Goal: Navigation & Orientation: Find specific page/section

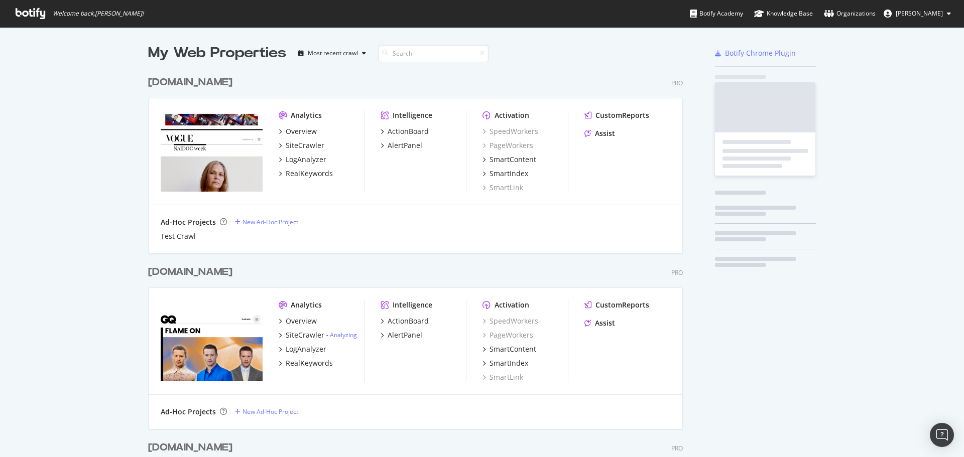
scroll to position [2470, 535]
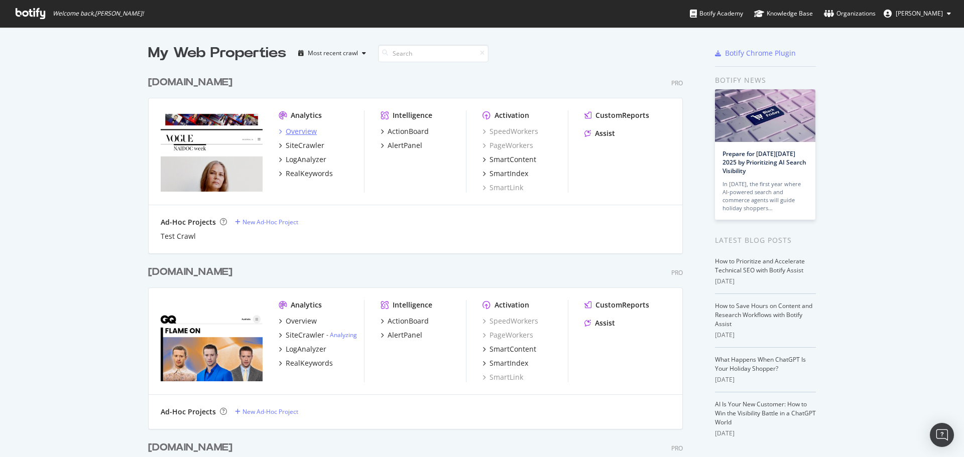
click at [293, 130] on div "Overview" at bounding box center [301, 132] width 31 height 10
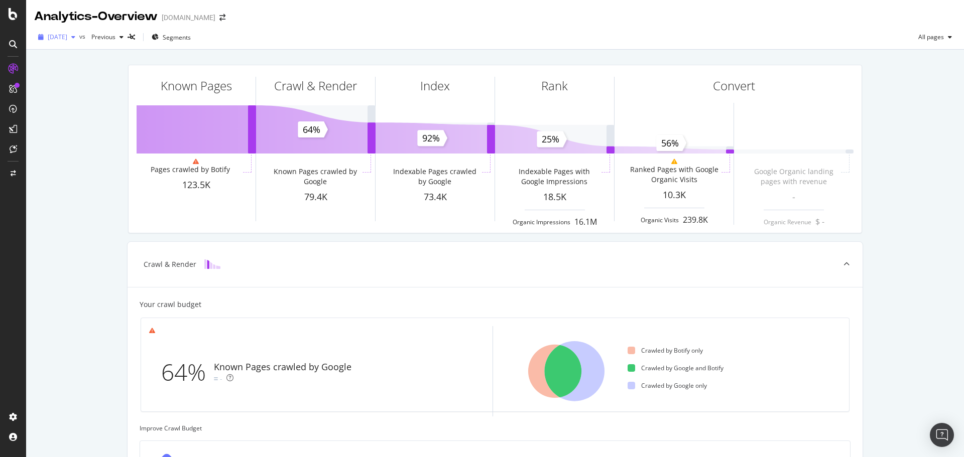
click at [79, 38] on div "button" at bounding box center [73, 37] width 12 height 6
click at [88, 206] on div "Known Pages Pages crawled by Botify 123.5K Crawl & Render Known Pages crawled b…" at bounding box center [495, 415] width 938 height 730
click at [229, 19] on span at bounding box center [222, 17] width 14 height 7
click at [225, 18] on icon "arrow-right-arrow-left" at bounding box center [222, 17] width 6 height 7
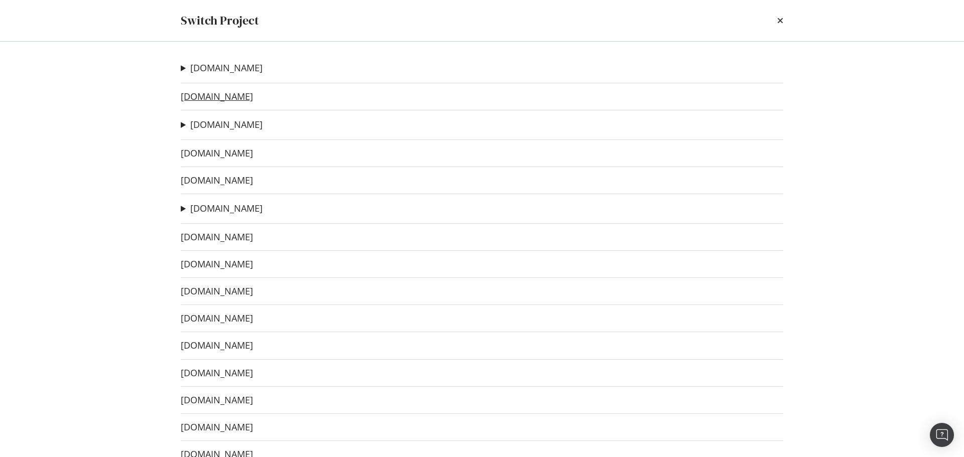
click at [197, 95] on link "[DOMAIN_NAME]" at bounding box center [217, 96] width 72 height 11
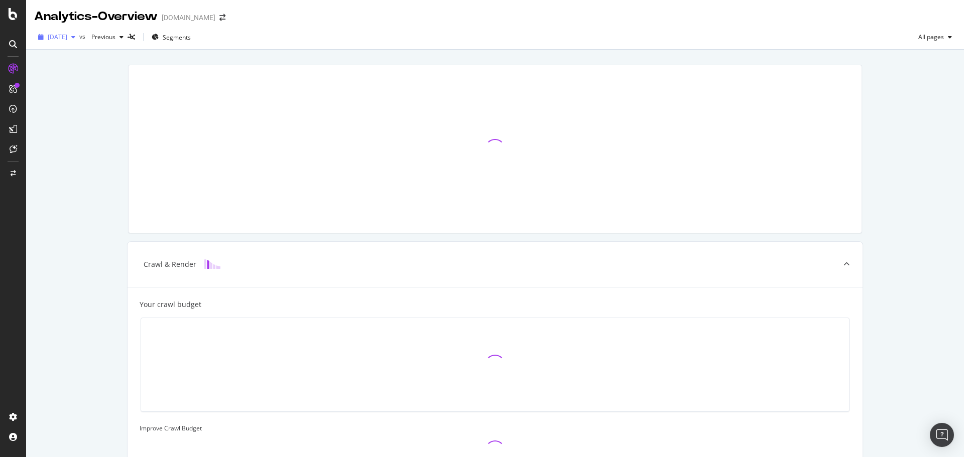
click at [67, 37] on span "[DATE]" at bounding box center [58, 37] width 20 height 9
click at [81, 213] on div "Crawl & Render Your crawl budget Improve Crawl Budget Index Rank Convert" at bounding box center [495, 365] width 938 height 630
click at [225, 18] on icon "arrow-right-arrow-left" at bounding box center [222, 17] width 6 height 7
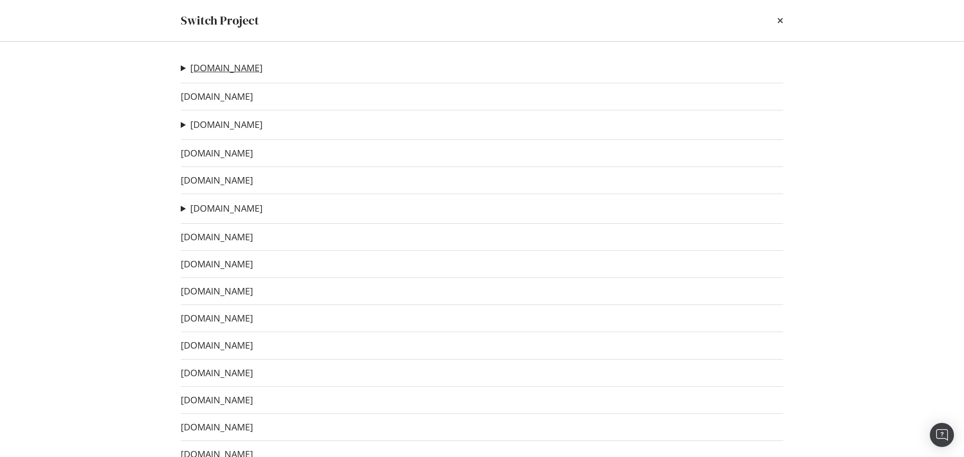
click at [212, 64] on link "[DOMAIN_NAME]" at bounding box center [226, 68] width 72 height 11
